Goal: Task Accomplishment & Management: Manage account settings

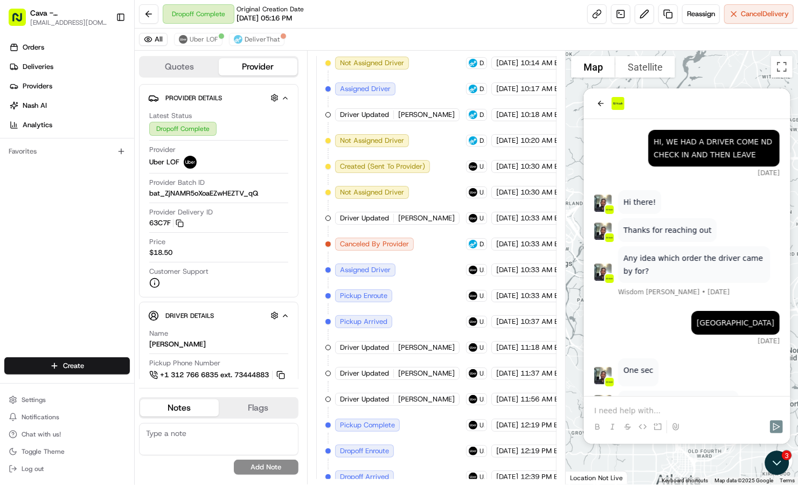
scroll to position [1904, 0]
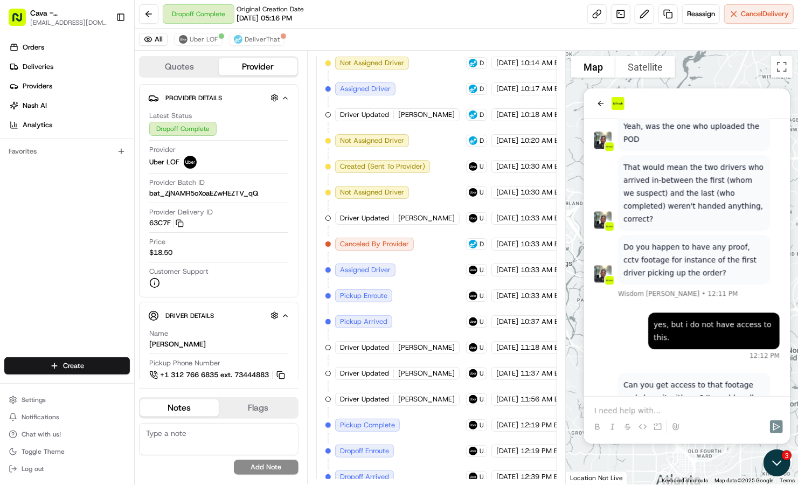
click at [776, 460] on icon "Open customer support" at bounding box center [776, 462] width 27 height 27
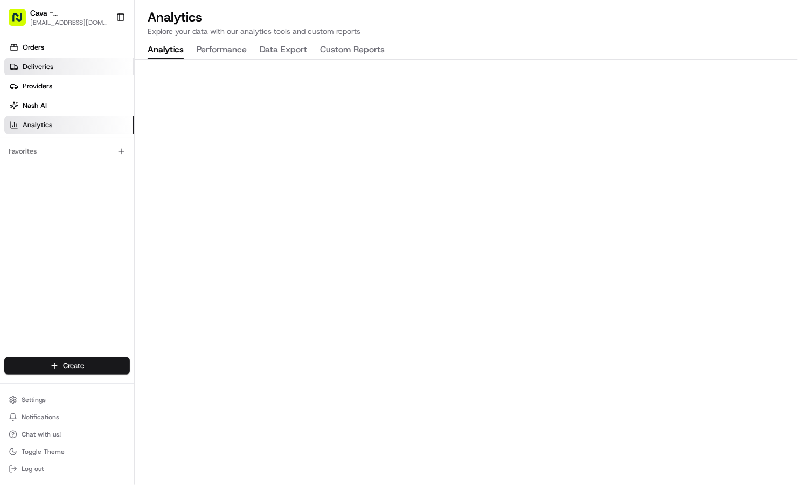
click at [80, 67] on link "Deliveries" at bounding box center [69, 66] width 130 height 17
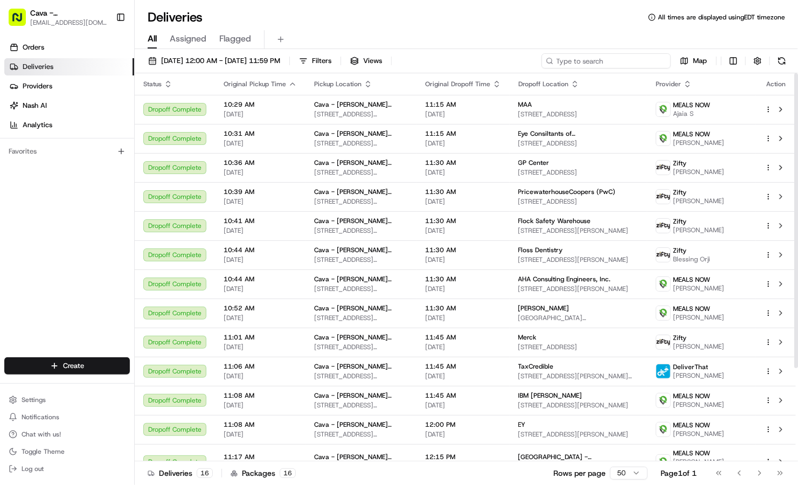
click at [604, 64] on input at bounding box center [606, 60] width 129 height 15
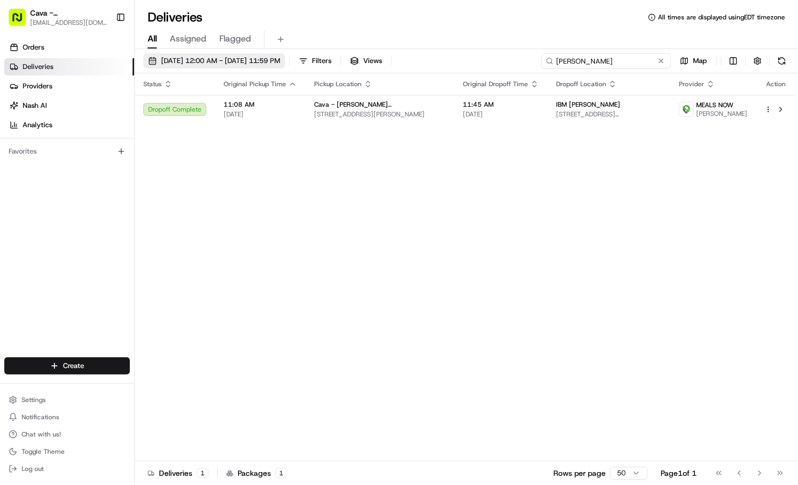
type input "anna"
click at [268, 60] on span "08/21/2025 12:00 AM - 08/21/2025 11:59 PM" at bounding box center [220, 61] width 119 height 10
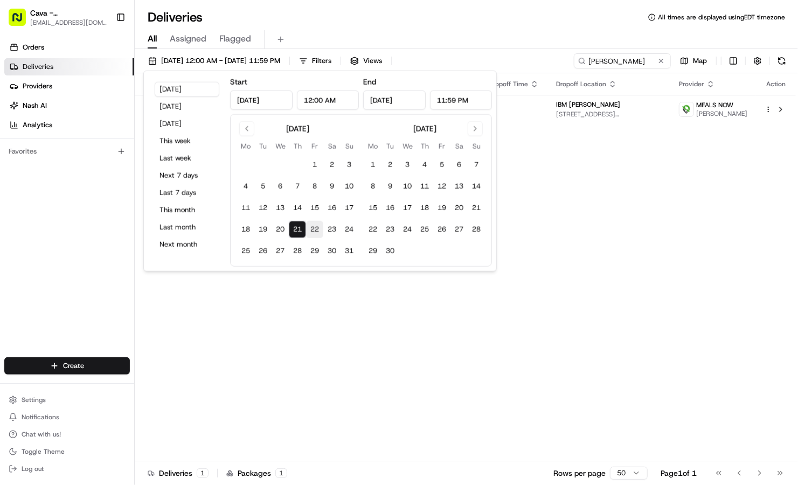
click at [311, 229] on button "22" at bounding box center [314, 229] width 17 height 17
type input "Aug 22, 2025"
click at [643, 64] on input "anna" at bounding box center [606, 60] width 129 height 15
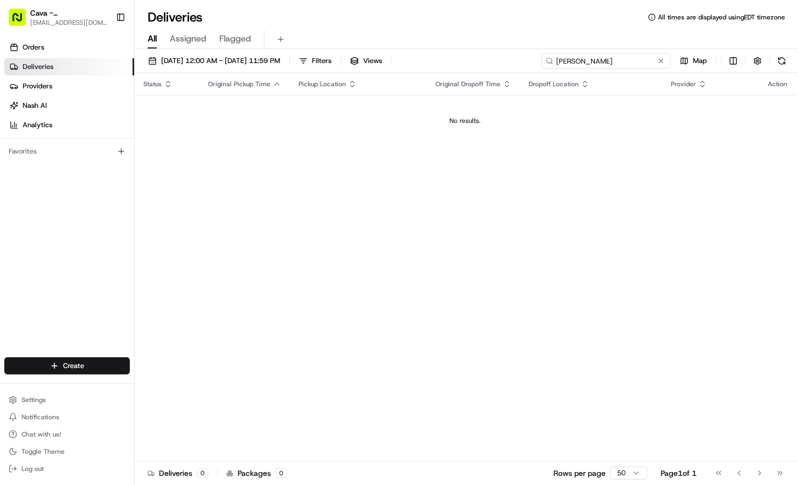
click at [643, 64] on input "anna" at bounding box center [606, 60] width 129 height 15
type input "anna"
click at [102, 47] on link "Orders" at bounding box center [69, 47] width 130 height 17
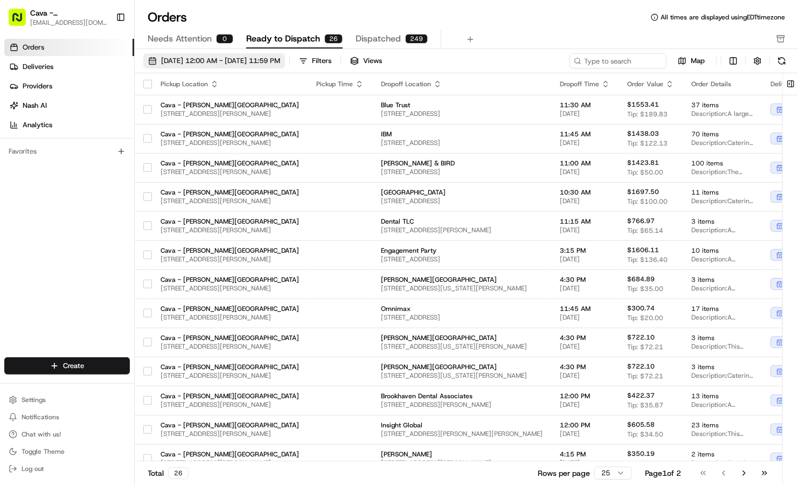
click at [212, 55] on button "08/01/2025 12:00 AM - 08/31/2025 11:59 PM" at bounding box center [214, 60] width 142 height 15
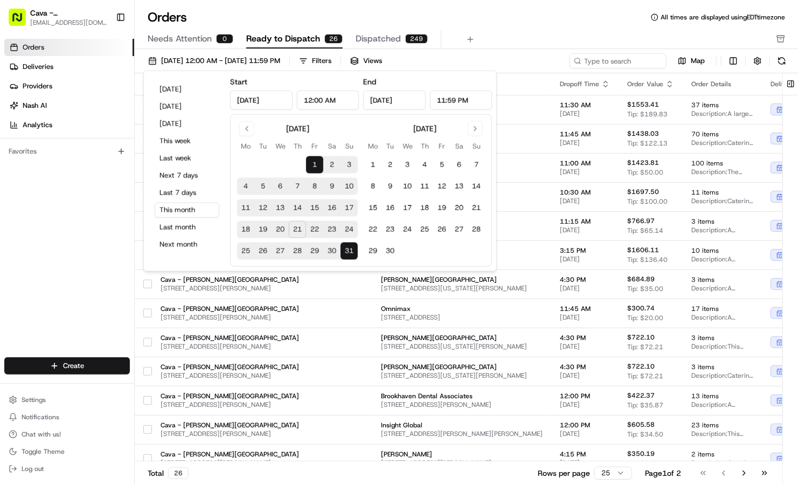
click at [309, 230] on button "22" at bounding box center [314, 229] width 17 height 17
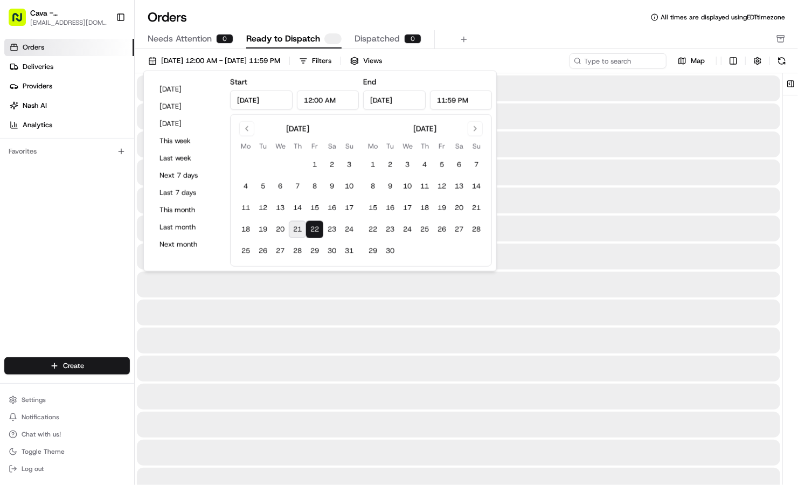
type input "Aug 22, 2025"
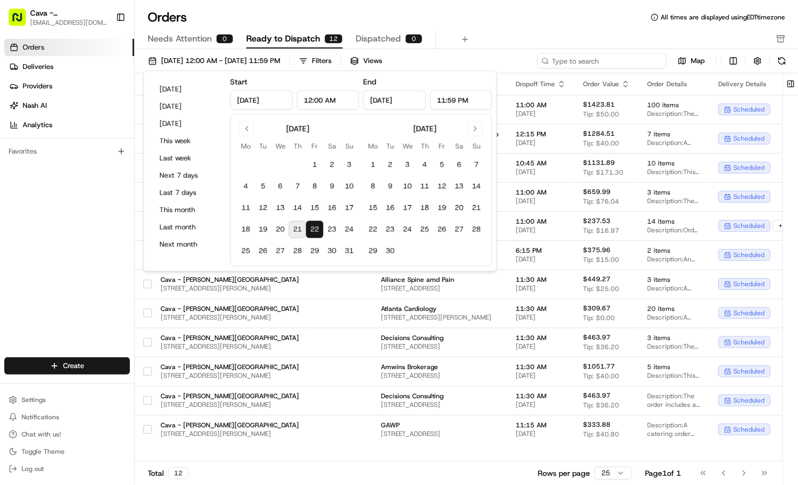
click at [616, 56] on input at bounding box center [601, 60] width 129 height 15
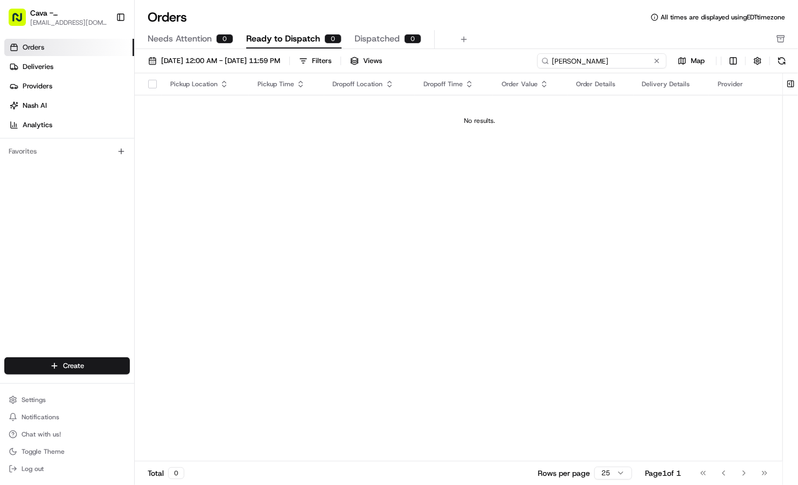
click at [573, 62] on input "anna" at bounding box center [601, 60] width 129 height 15
paste input "10192-5534684-1178674"
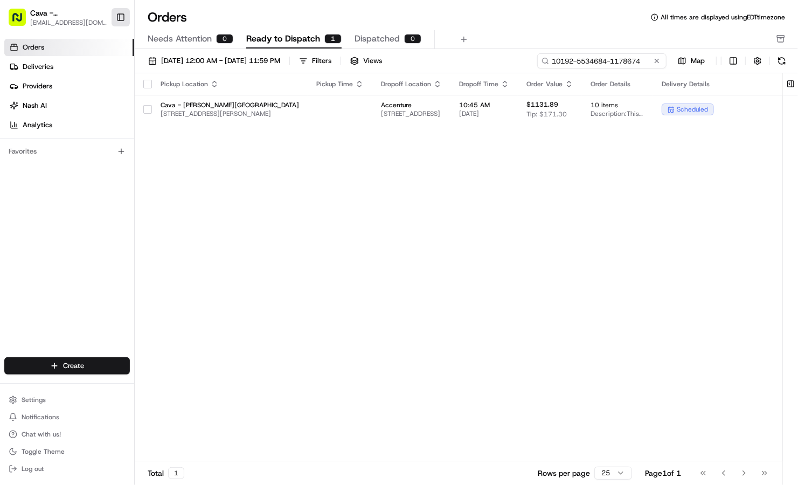
type input "10192-5534684-1178674"
click at [127, 18] on button "Toggle Sidebar" at bounding box center [121, 17] width 18 height 18
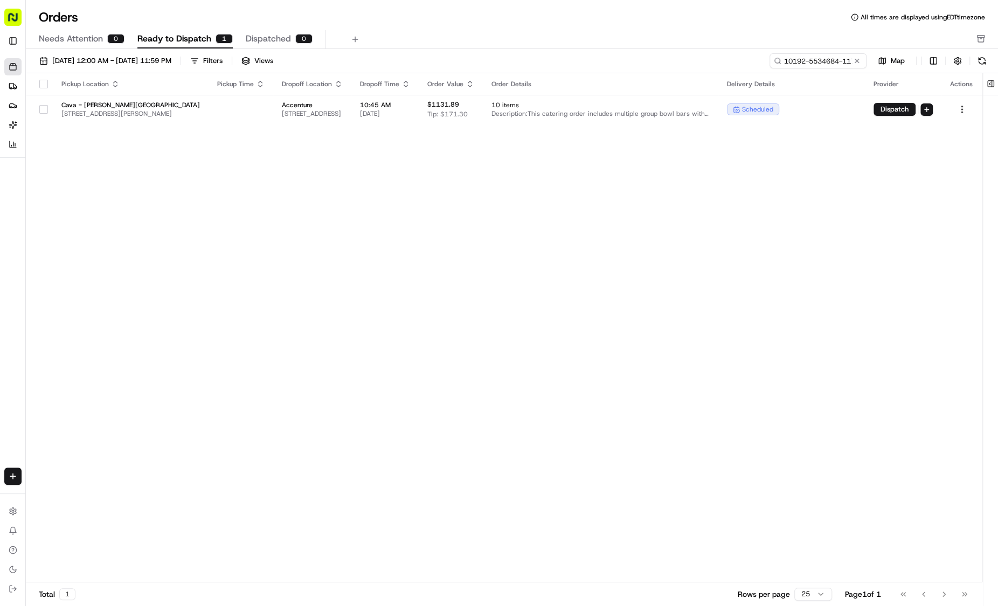
drag, startPoint x: 774, startPoint y: 0, endPoint x: 632, endPoint y: 211, distance: 254.2
click at [632, 211] on div "Pickup Location Pickup Time Dropoff Location Dropoff Time Order Value Order Det…" at bounding box center [504, 327] width 956 height 509
click at [797, 105] on html "Cava - Sandy Springs sandysprings@cava.com Toggle Sidebar Orders Deliveries Pro…" at bounding box center [499, 303] width 998 height 606
click at [797, 210] on div "Archive" at bounding box center [937, 210] width 115 height 16
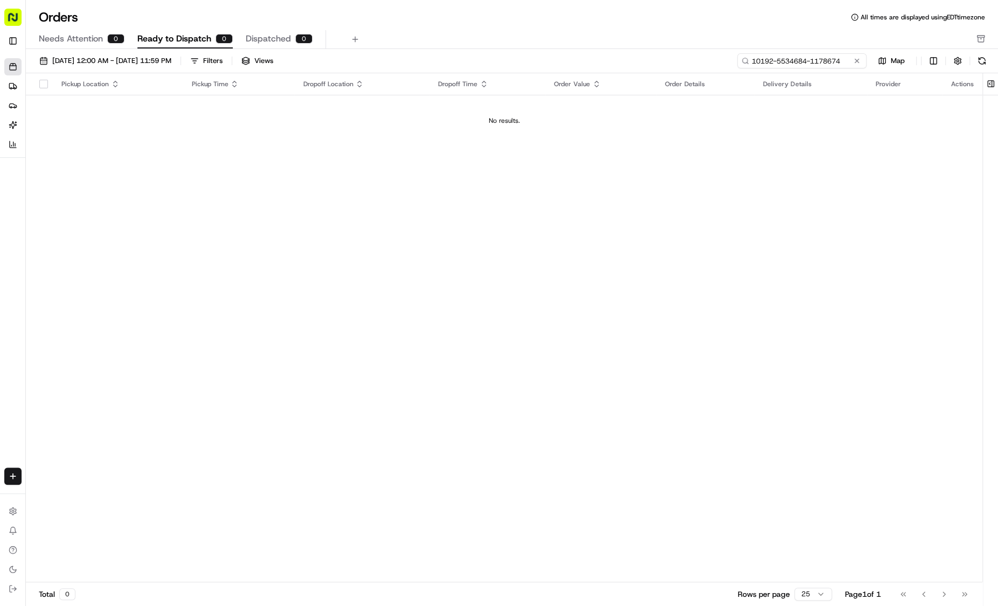
click at [797, 57] on input "10192-5534684-1178674" at bounding box center [801, 60] width 129 height 15
click at [797, 62] on button at bounding box center [856, 61] width 11 height 11
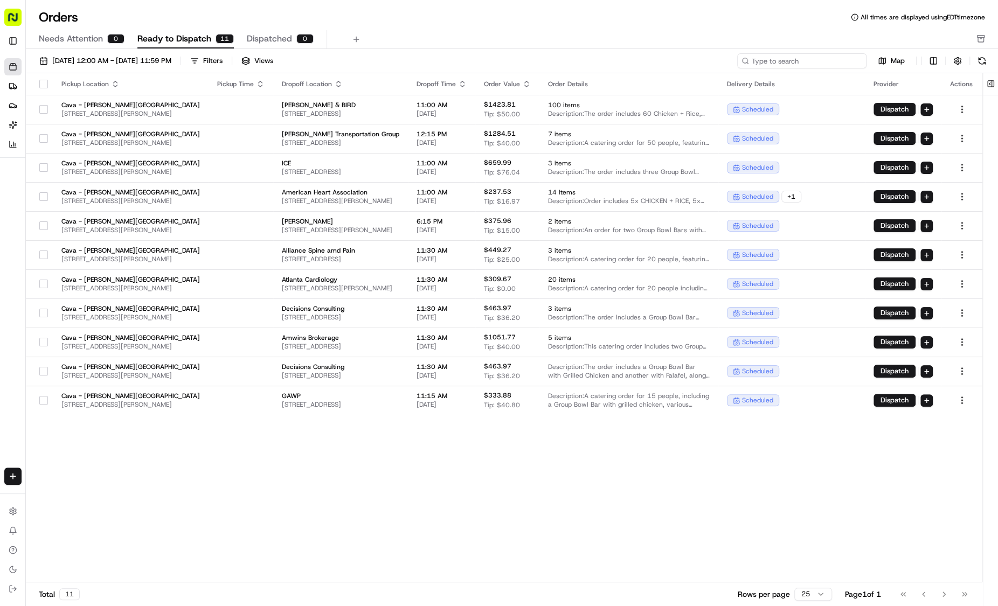
click at [797, 53] on input at bounding box center [801, 60] width 129 height 15
paste input "10192-3544372-3567365"
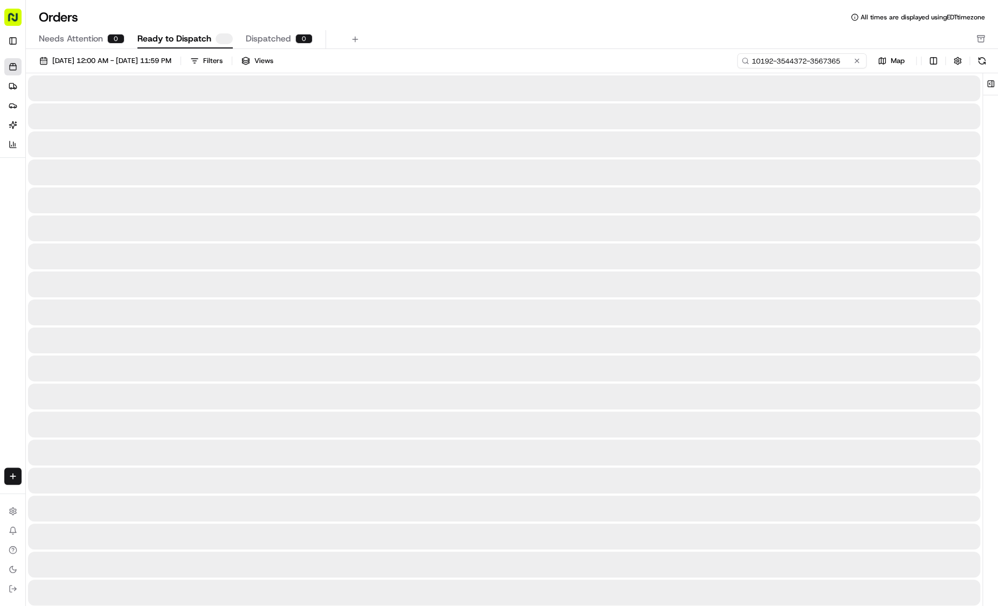
type input "10192-3544372-3567365"
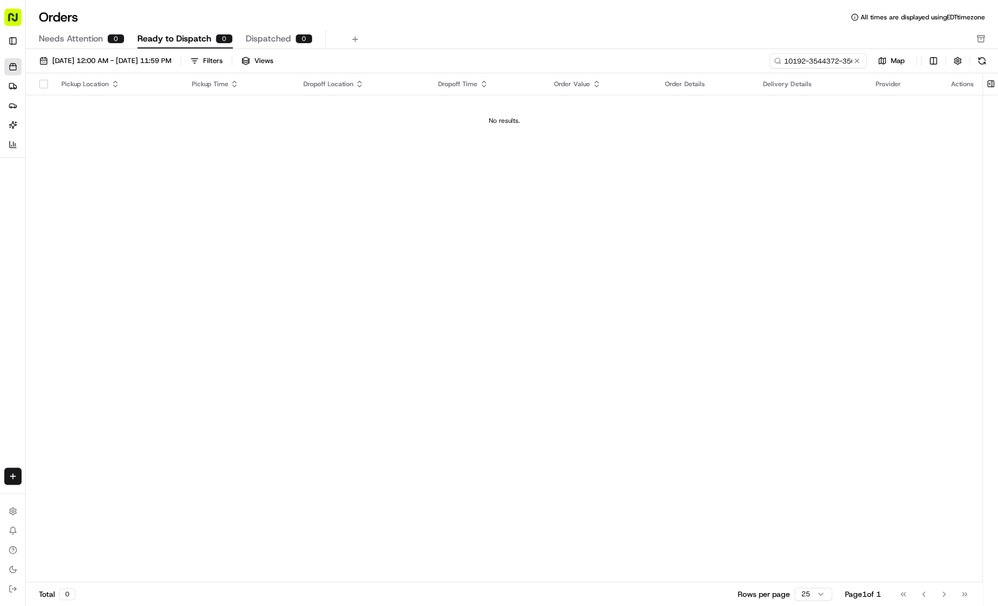
drag, startPoint x: 858, startPoint y: 59, endPoint x: 686, endPoint y: 50, distance: 172.7
click at [686, 50] on div "08/22/2025 12:00 AM - 08/22/2025 11:59 PM Filters Views 10192-3544372-3567365 M…" at bounding box center [512, 331] width 972 height 564
click at [797, 60] on input "10192-3544372-3567365" at bounding box center [801, 60] width 129 height 15
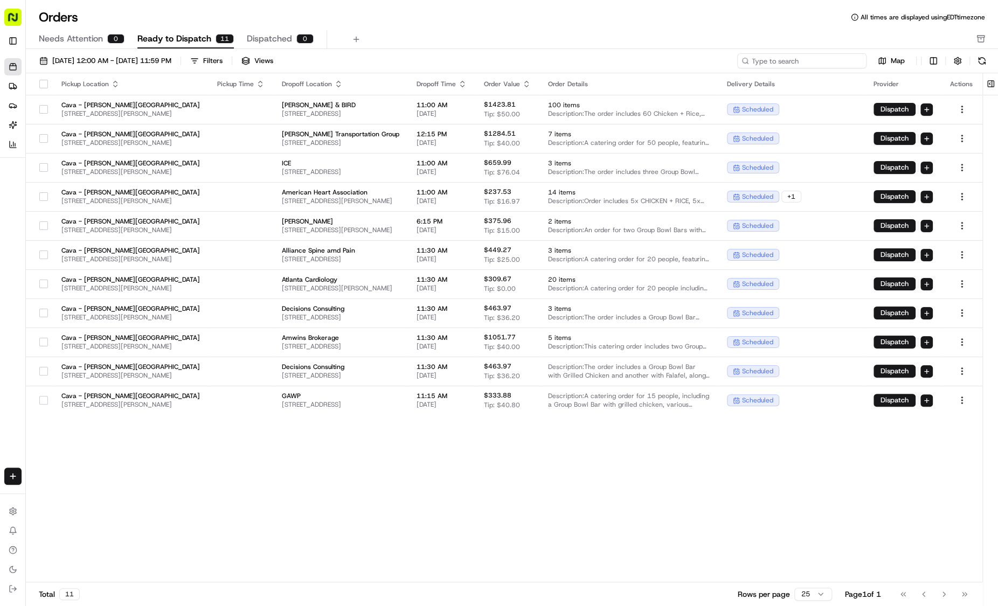
type input "10192-3544372-3567365"
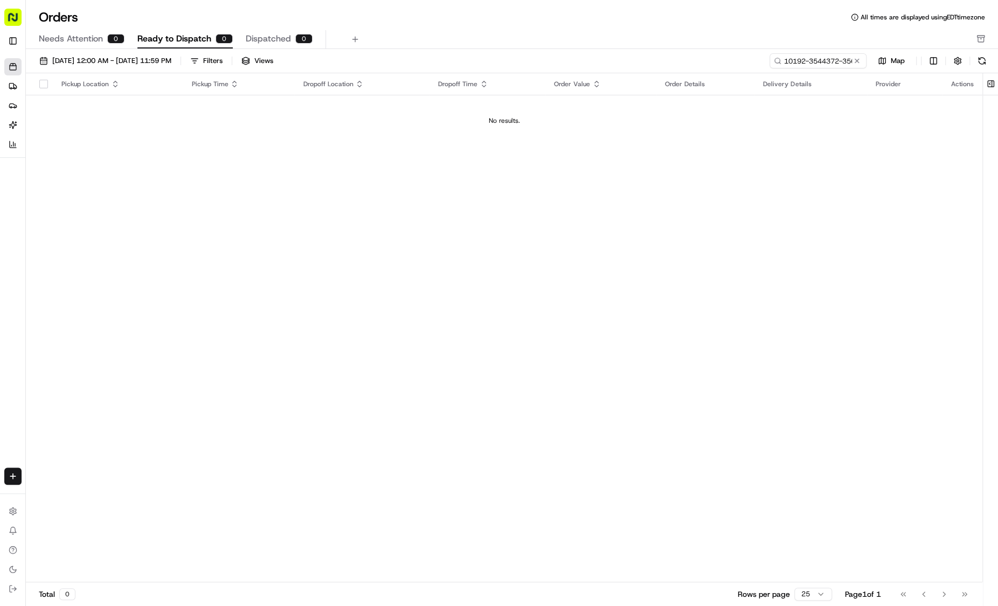
click at [797, 49] on div "08/22/2025 12:00 AM - 08/22/2025 11:59 PM Filters Views 10192-3544372-3567365 M…" at bounding box center [512, 331] width 972 height 564
click at [797, 48] on div "Orders All times are displayed using EDT timezone Needs Attention 0 Ready to Di…" at bounding box center [512, 303] width 972 height 606
drag, startPoint x: 825, startPoint y: 48, endPoint x: 806, endPoint y: 58, distance: 21.2
click at [797, 58] on input "10192-3544372-3567365" at bounding box center [801, 60] width 129 height 15
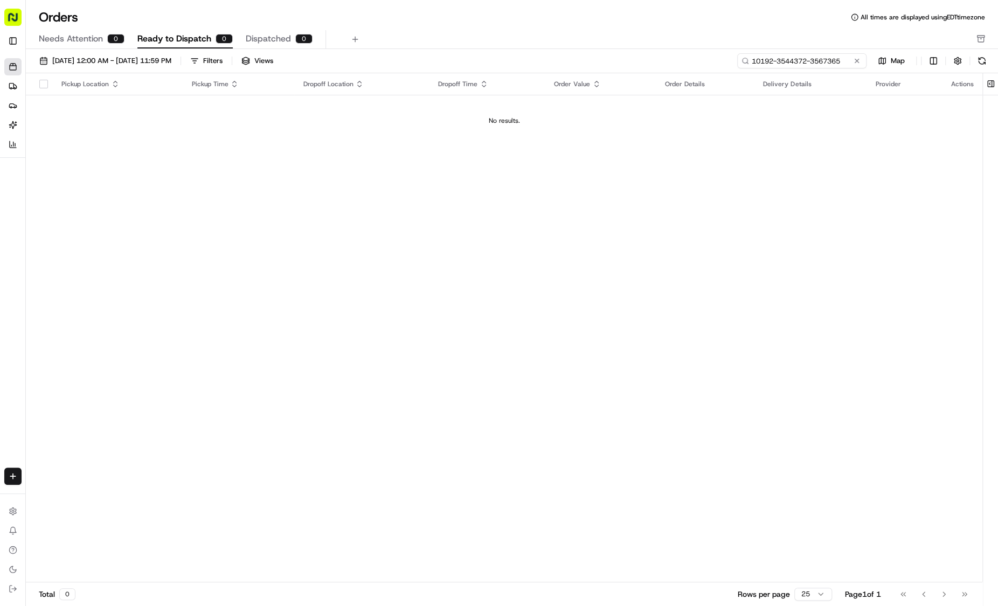
click at [797, 58] on input "10192-3544372-3567365" at bounding box center [801, 60] width 129 height 15
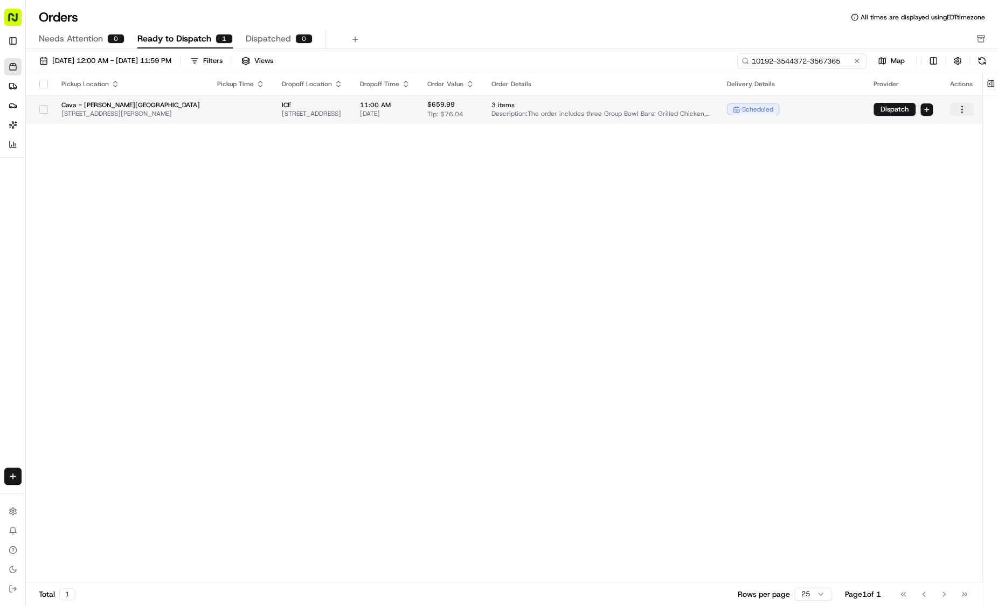
type input "10192-3544372-3567365"
click at [797, 109] on html "Cava - Sandy Springs sandysprings@cava.com Toggle Sidebar Orders Deliveries Pro…" at bounding box center [499, 303] width 998 height 606
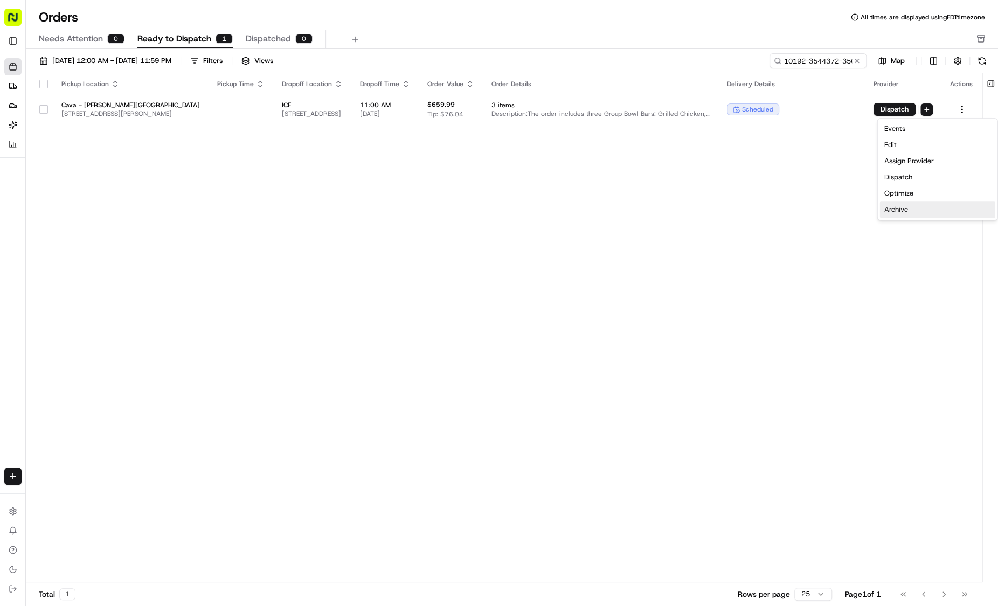
click at [797, 213] on div "Archive" at bounding box center [937, 210] width 115 height 16
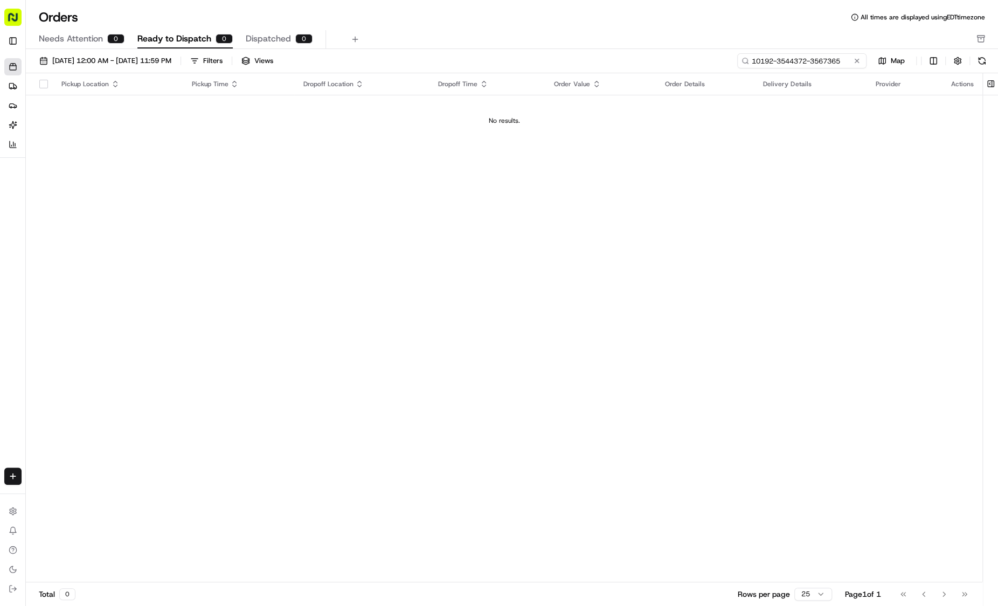
click at [797, 60] on input "10192-3544372-3567365" at bounding box center [801, 60] width 129 height 15
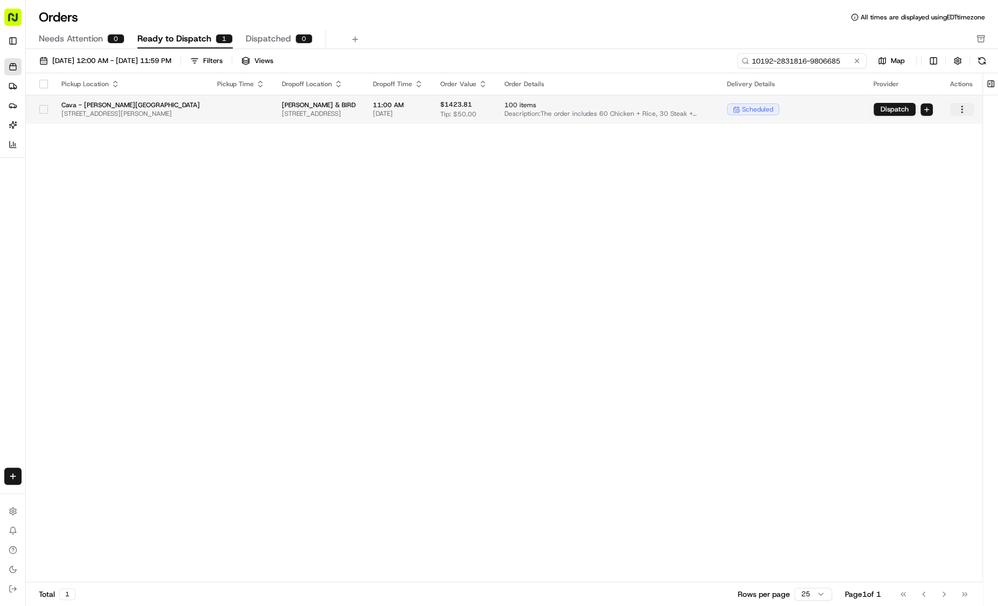
type input "10192-2831816-9806685"
click at [797, 106] on html "Cava - Sandy Springs sandysprings@cava.com Toggle Sidebar Orders Deliveries Pro…" at bounding box center [499, 303] width 998 height 606
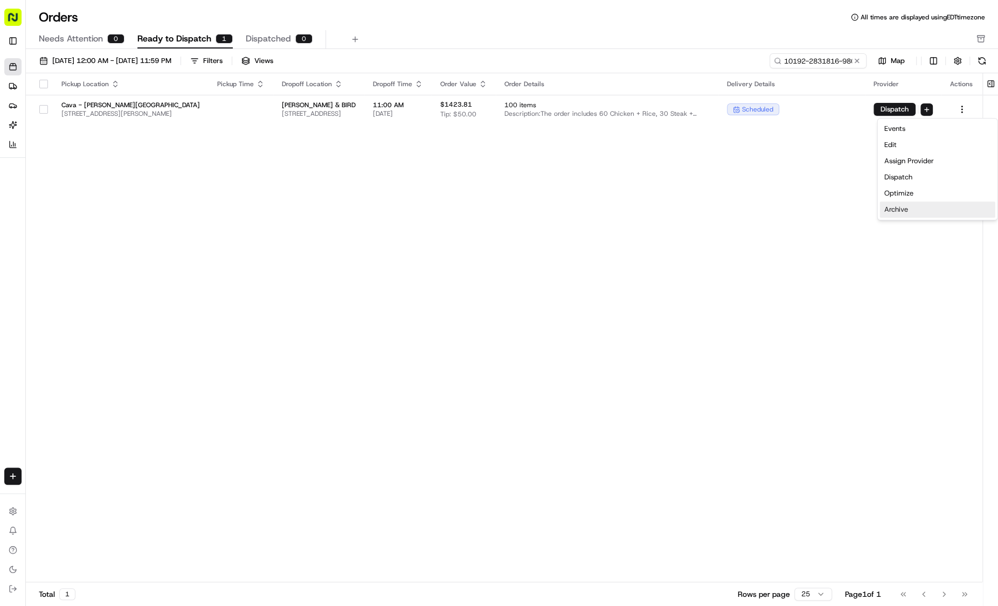
click at [797, 206] on div "Archive" at bounding box center [937, 210] width 115 height 16
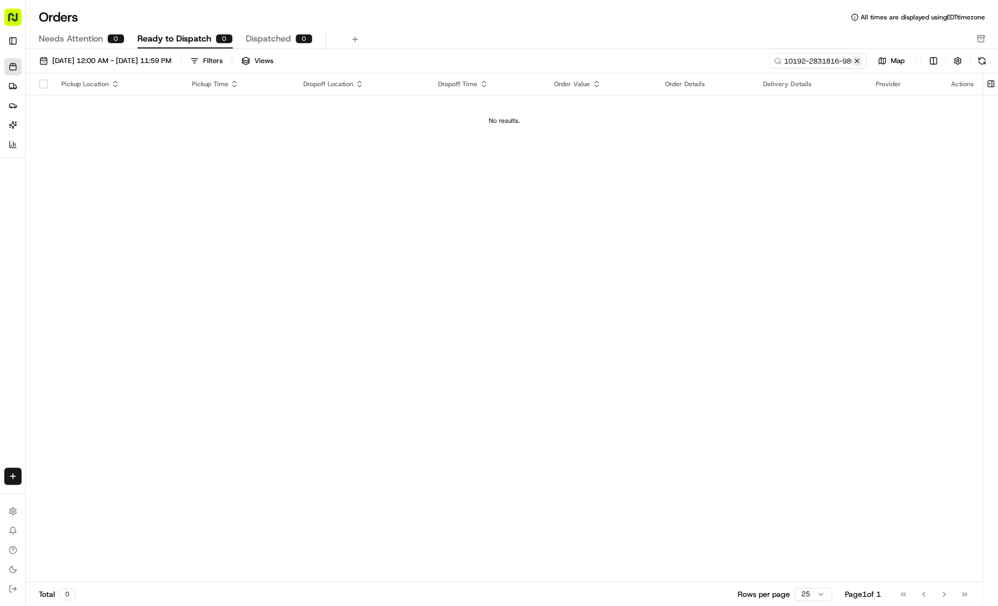
click at [797, 59] on button at bounding box center [856, 61] width 11 height 11
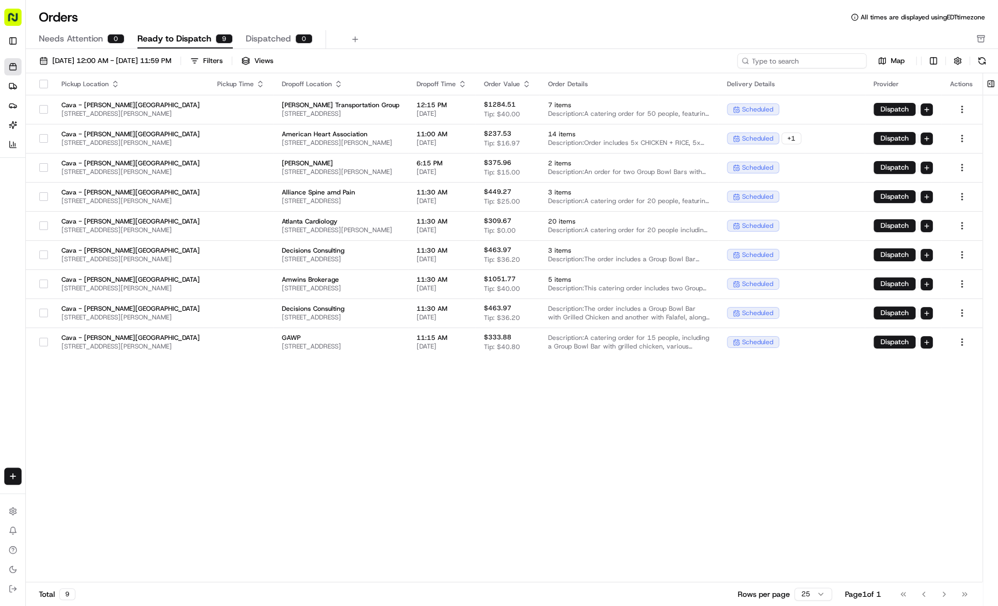
click at [797, 59] on input at bounding box center [801, 60] width 129 height 15
paste input "10192-2877474-8194077"
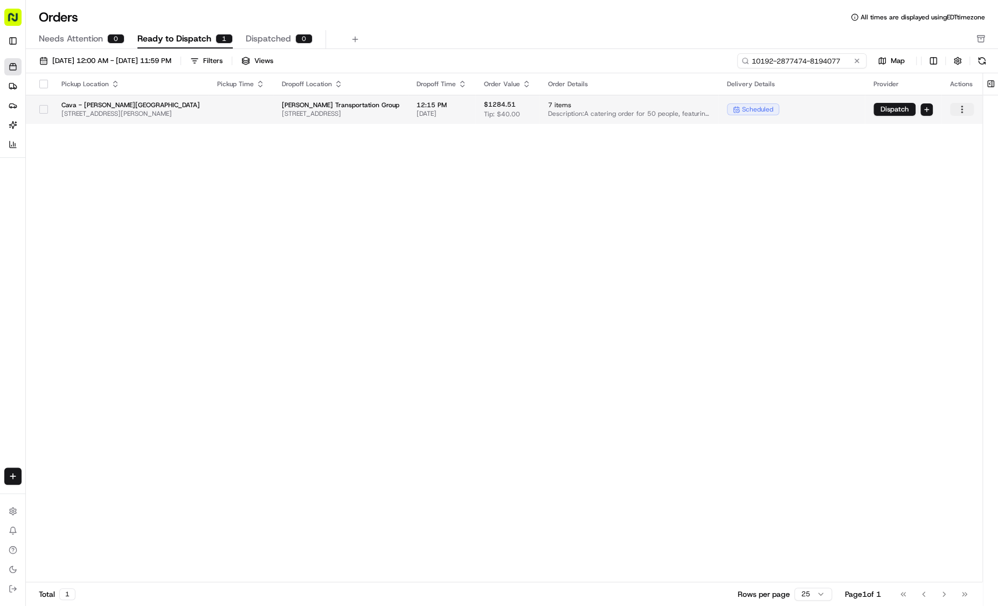
type input "10192-2877474-8194077"
click at [797, 114] on html "Cava - Sandy Springs sandysprings@cava.com Toggle Sidebar Orders Deliveries Pro…" at bounding box center [499, 303] width 998 height 606
click at [797, 212] on div "Archive" at bounding box center [937, 210] width 115 height 16
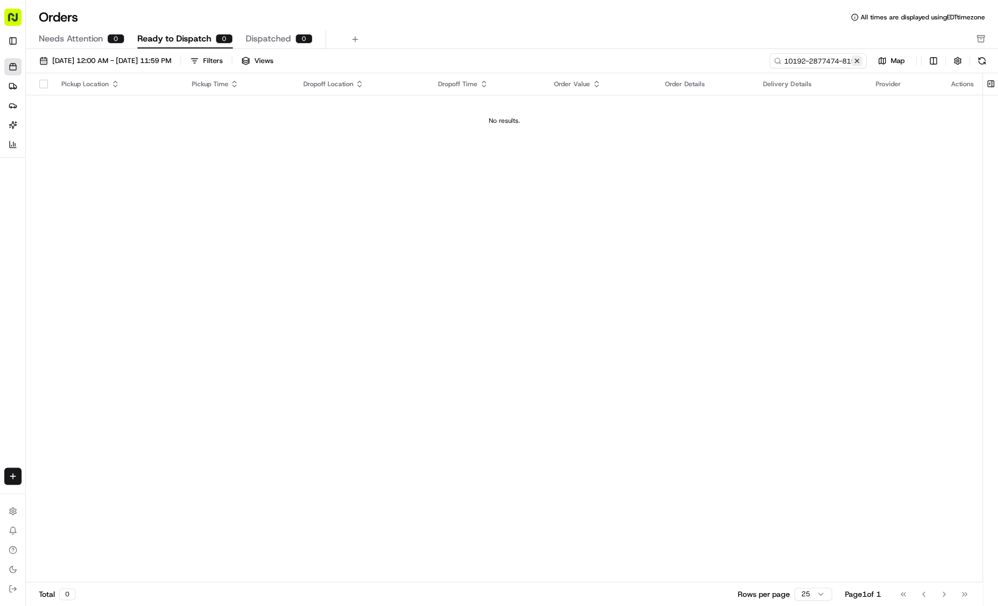
click at [797, 63] on button at bounding box center [856, 61] width 11 height 11
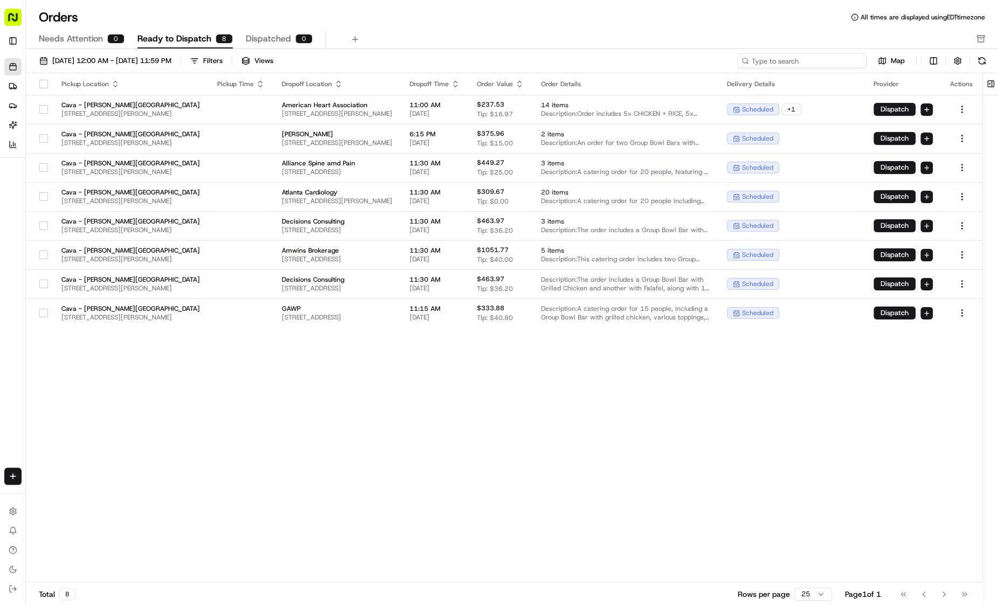
click at [797, 63] on input at bounding box center [801, 60] width 129 height 15
